Goal: Transaction & Acquisition: Purchase product/service

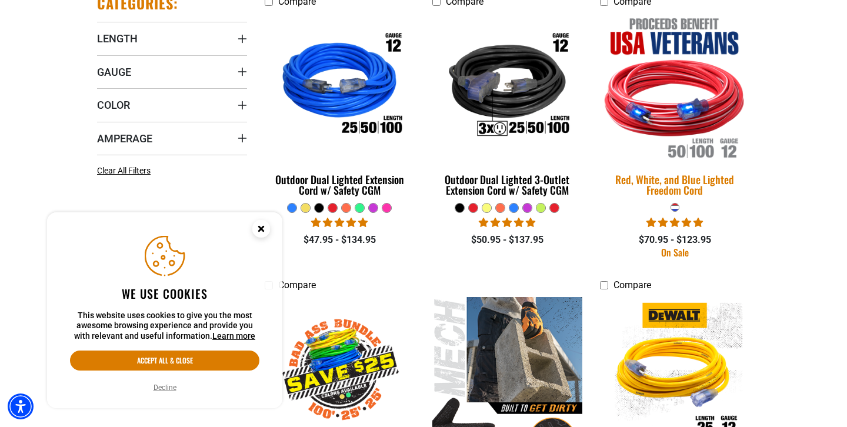
scroll to position [346, 0]
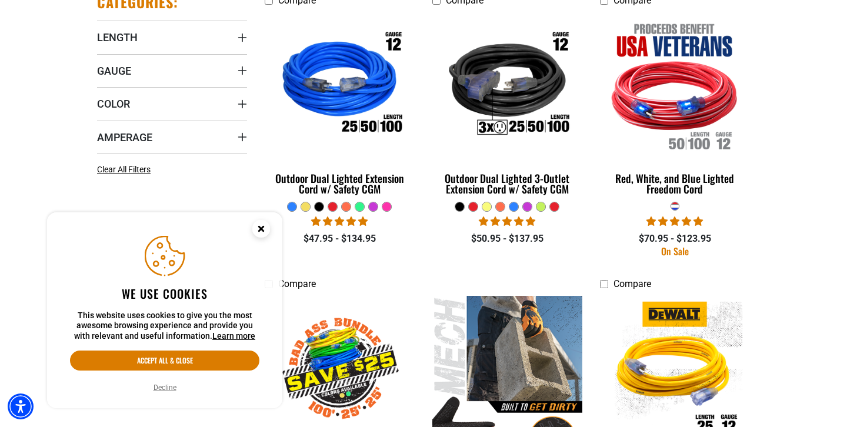
click at [262, 228] on circle "Close this option" at bounding box center [261, 229] width 18 height 18
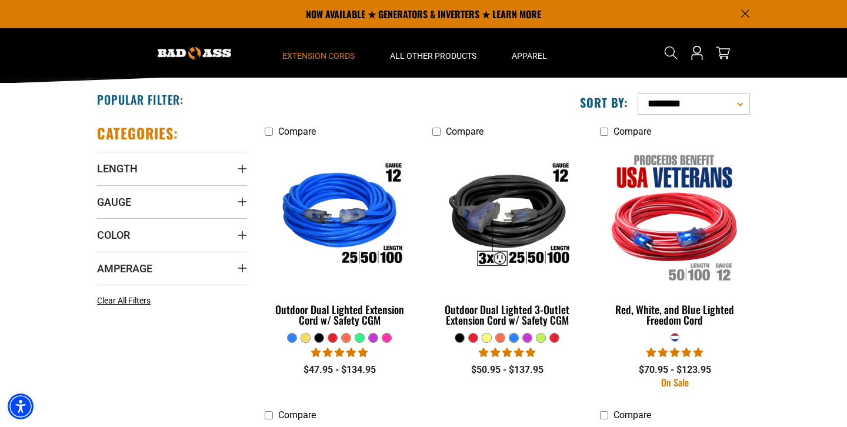
scroll to position [212, 0]
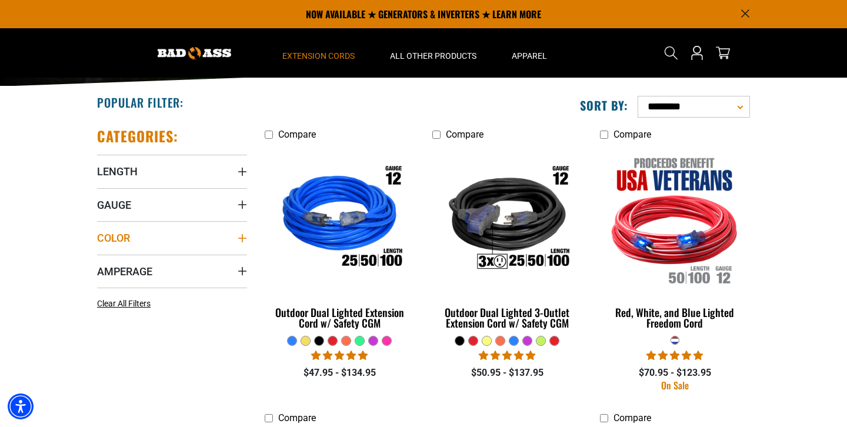
click at [242, 238] on icon "Color" at bounding box center [242, 238] width 8 height 8
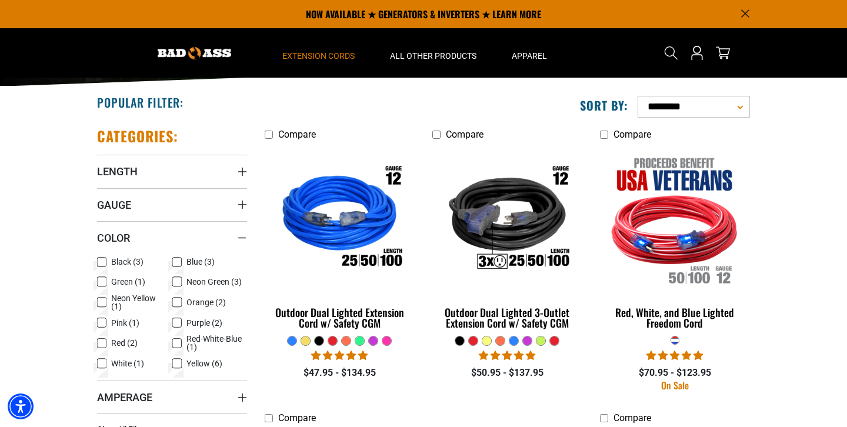
click at [104, 365] on icon at bounding box center [101, 363] width 9 height 15
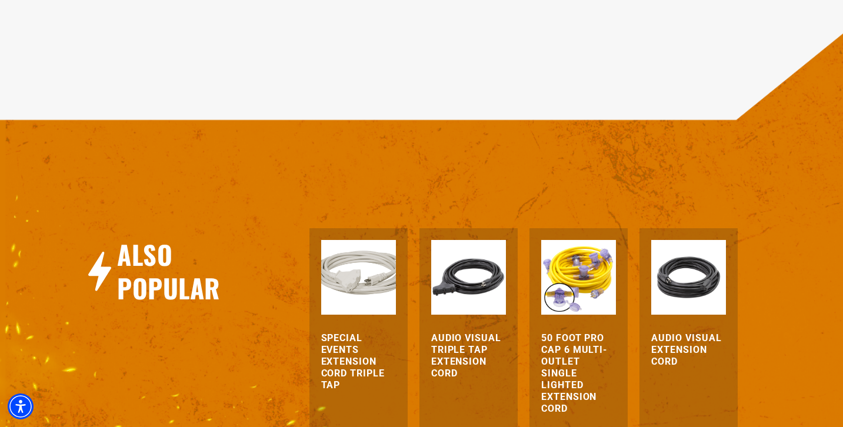
scroll to position [1252, 0]
